Goal: Navigation & Orientation: Find specific page/section

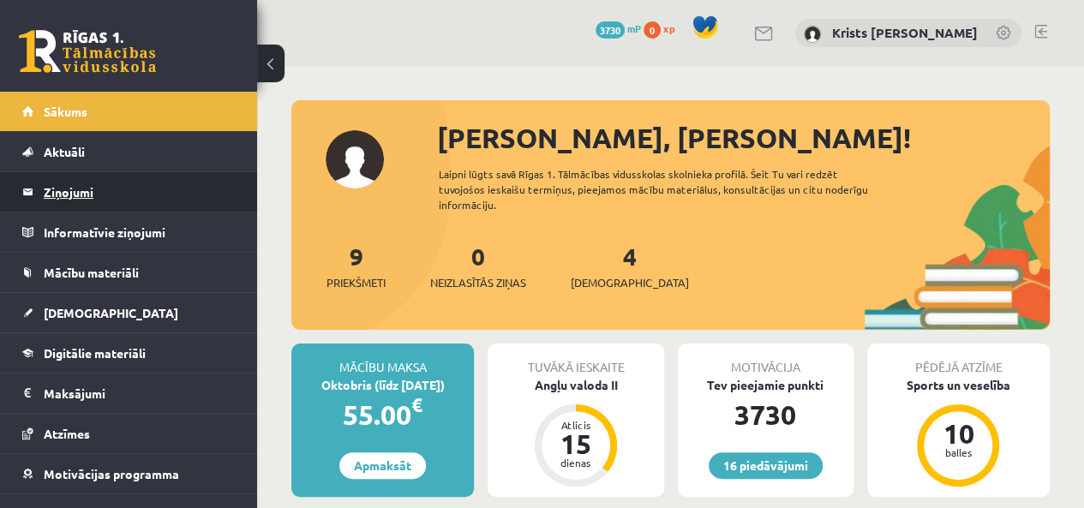
click at [101, 196] on legend "Ziņojumi 0" at bounding box center [140, 191] width 192 height 39
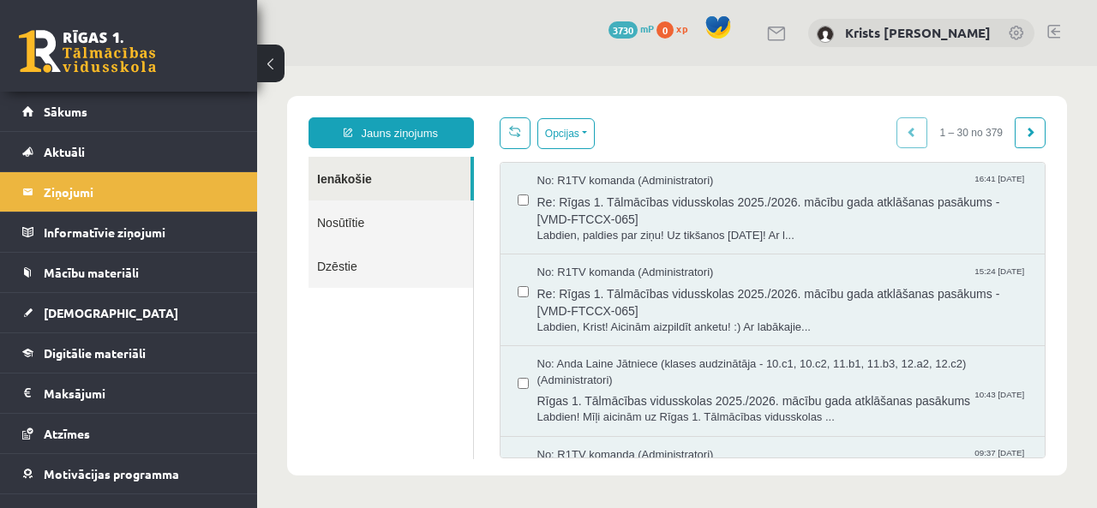
click at [361, 231] on link "Nosūtītie" at bounding box center [390, 223] width 165 height 44
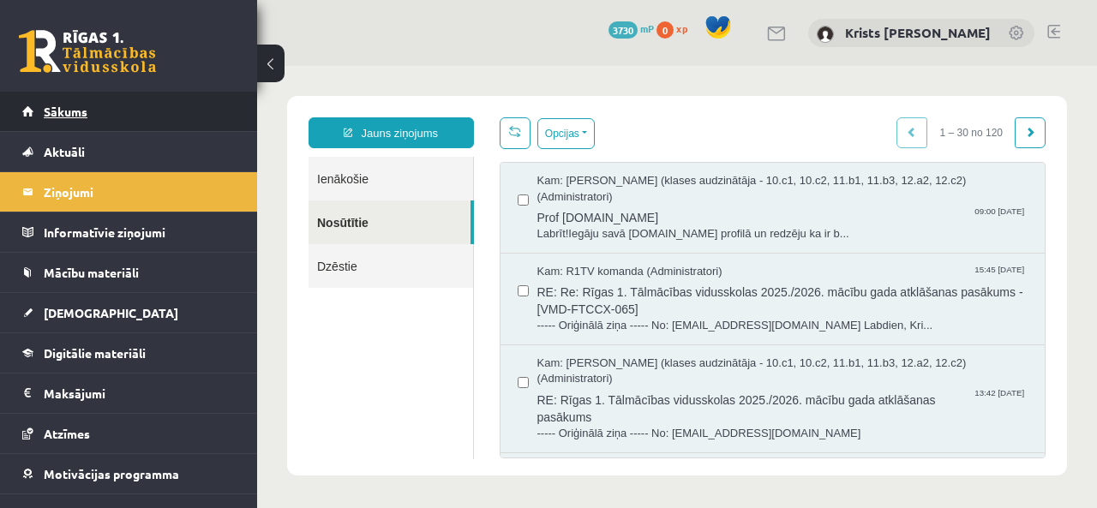
click at [137, 124] on link "Sākums" at bounding box center [128, 111] width 213 height 39
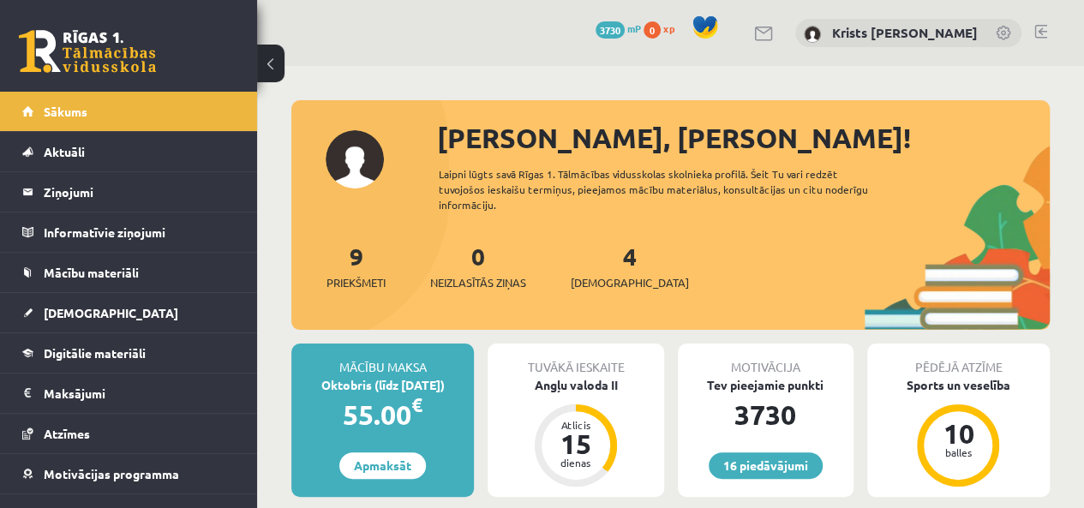
click at [1044, 37] on link at bounding box center [1040, 32] width 13 height 14
